Goal: Navigation & Orientation: Find specific page/section

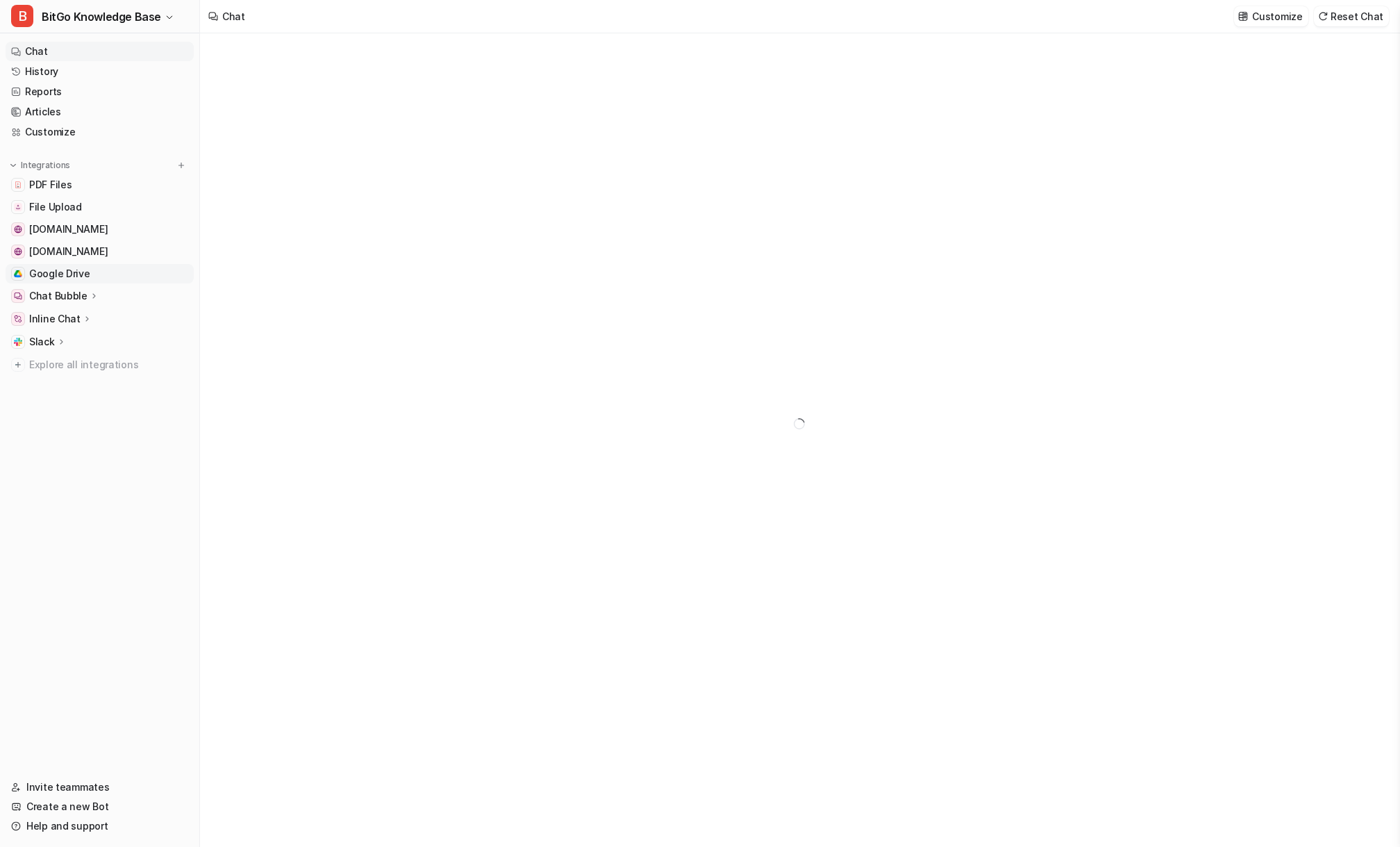
click at [85, 274] on span "Google Drive" at bounding box center [59, 274] width 61 height 14
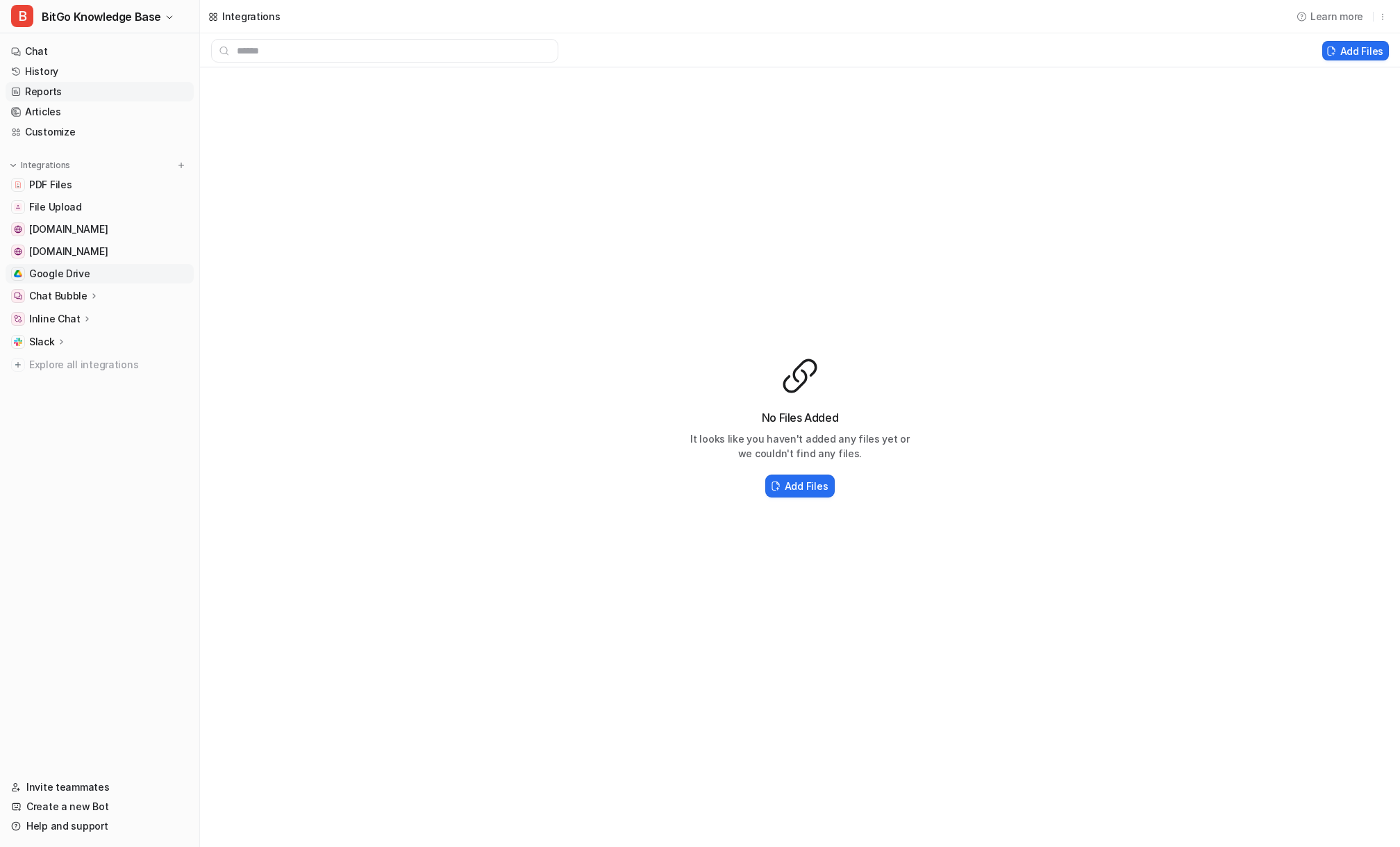
click at [101, 91] on link "Reports" at bounding box center [100, 92] width 188 height 20
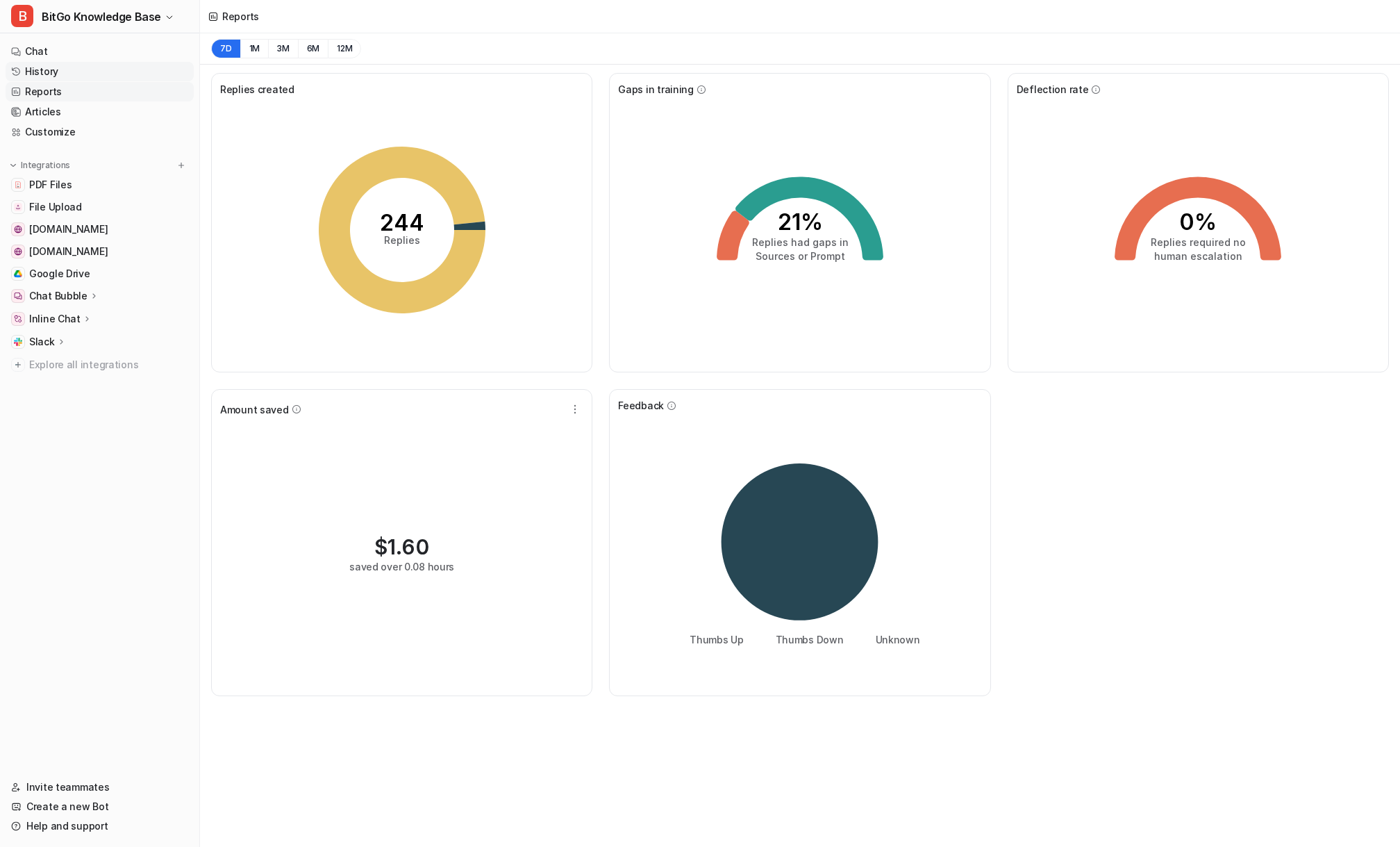
click at [101, 79] on link "History" at bounding box center [100, 72] width 188 height 20
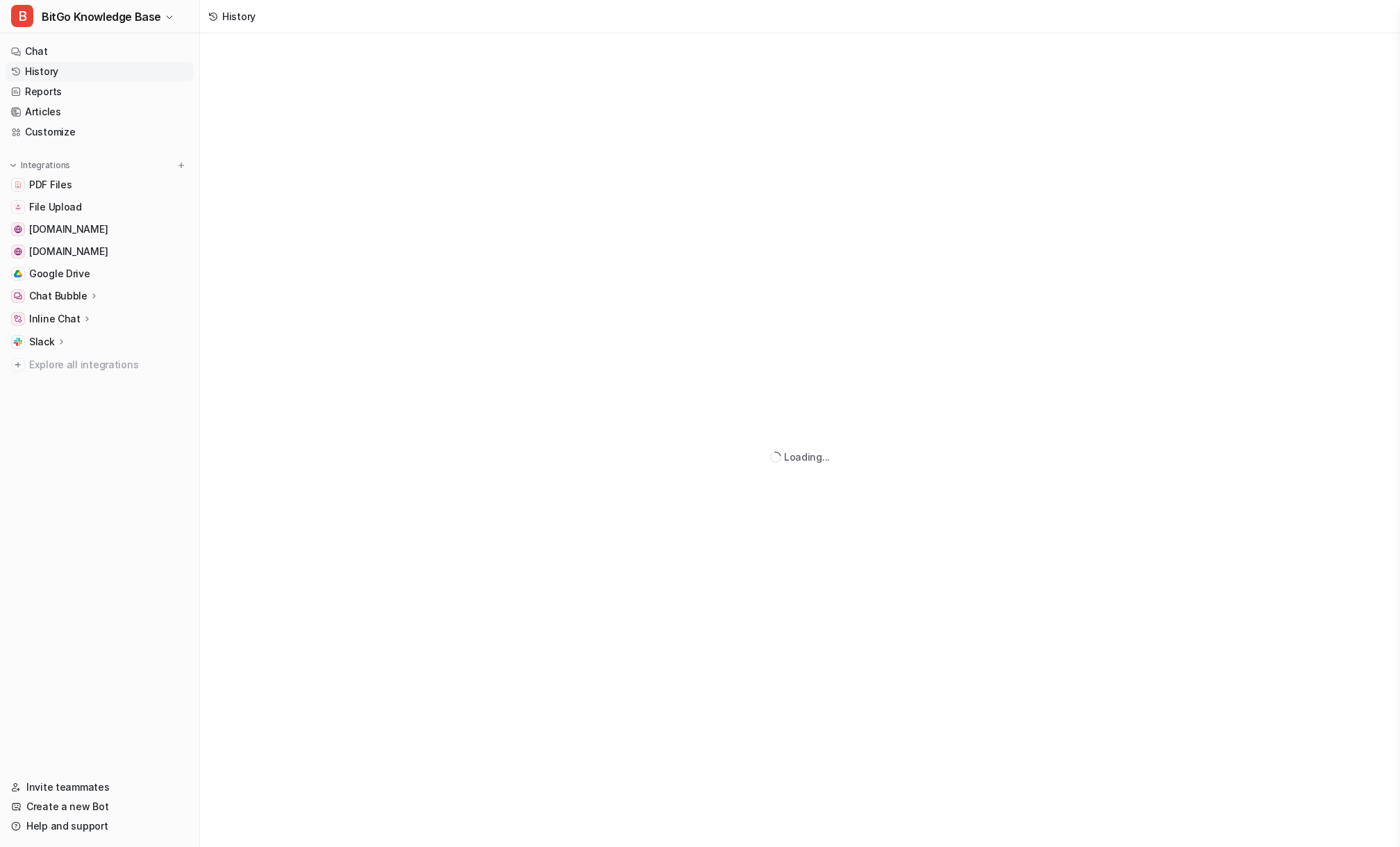
click at [98, 68] on link "History" at bounding box center [100, 72] width 188 height 20
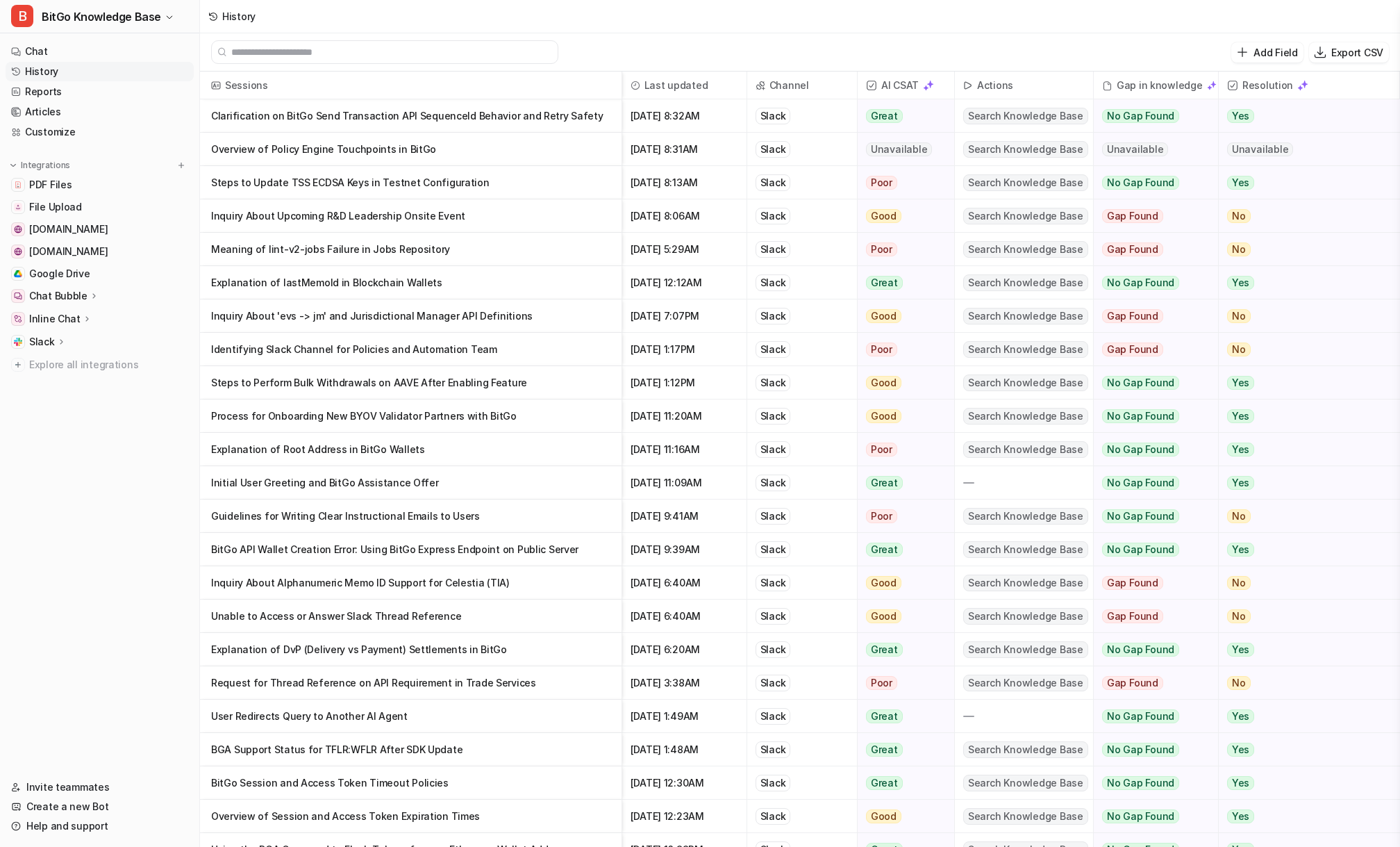
click at [99, 451] on nav "Chat History Reports Articles Customize Integrations PDF Files File Upload [DOM…" at bounding box center [99, 401] width 199 height 730
click at [303, 7] on div "History" at bounding box center [800, 17] width 1199 height 33
click at [75, 52] on link "Chat" at bounding box center [100, 51] width 188 height 20
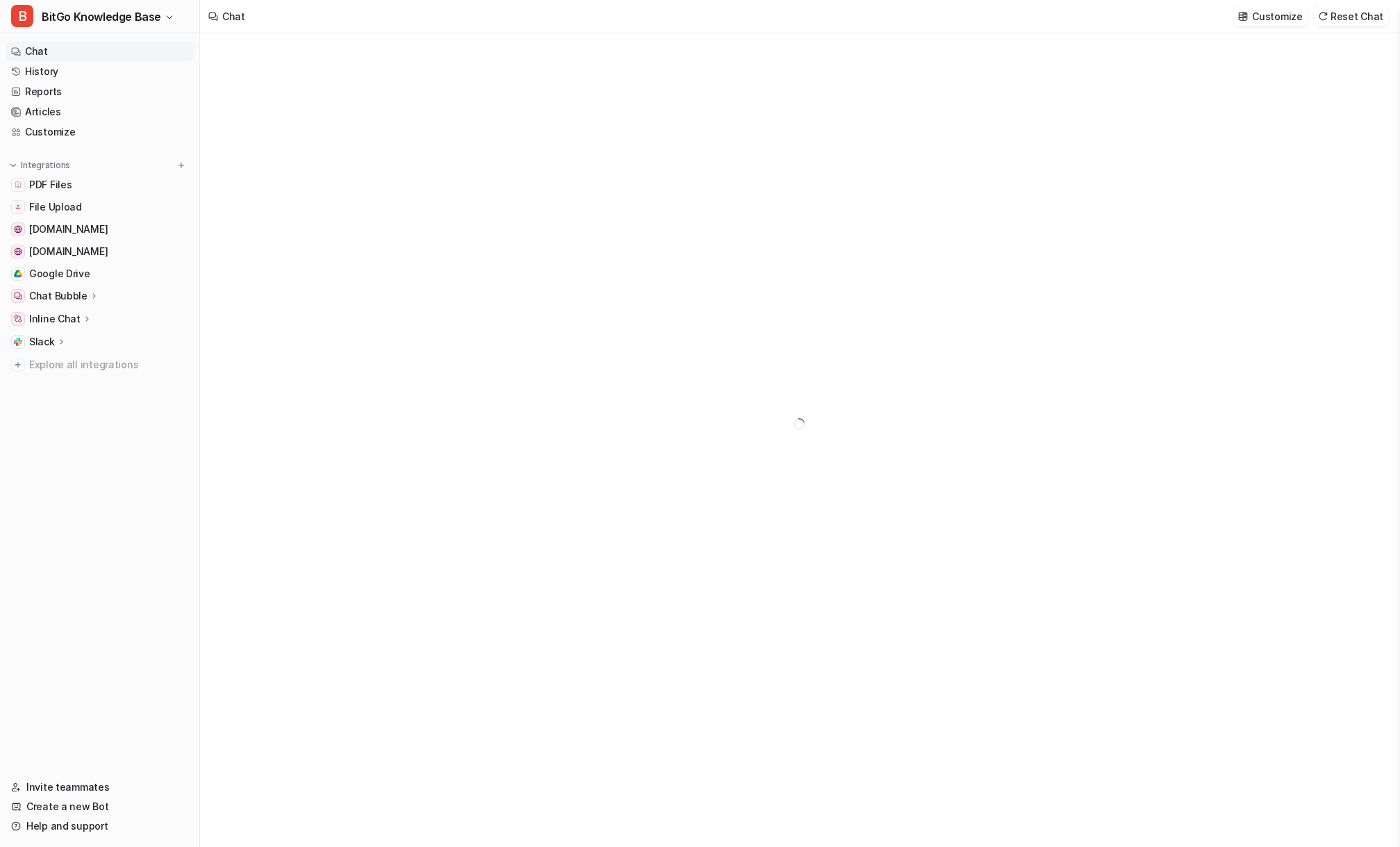
type textarea "**********"
